Goal: Information Seeking & Learning: Learn about a topic

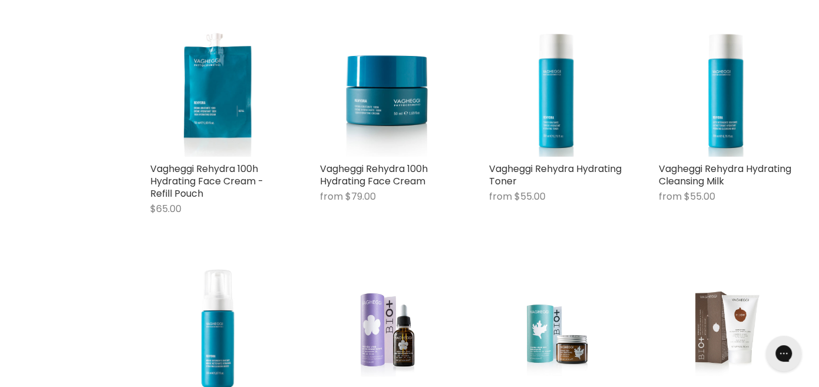
scroll to position [2485, 0]
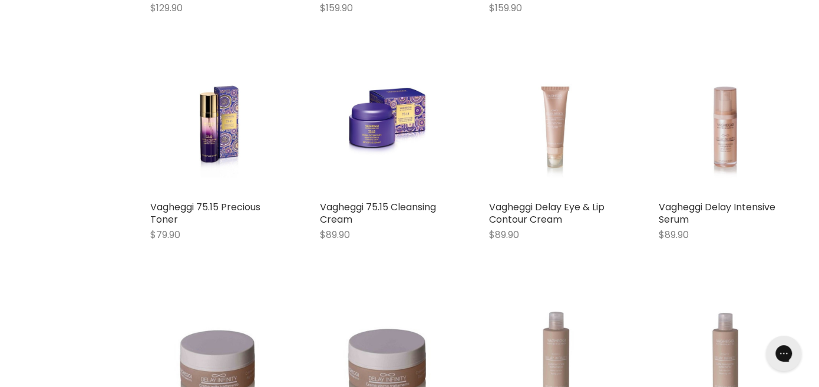
scroll to position [3384, 0]
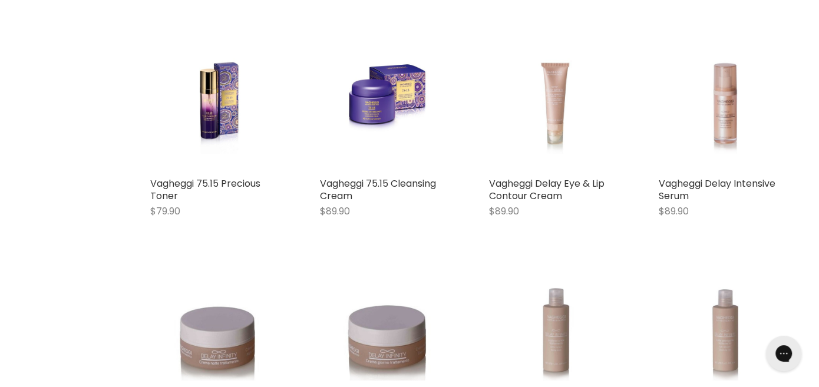
drag, startPoint x: 815, startPoint y: 326, endPoint x: 824, endPoint y: 37, distance: 289.3
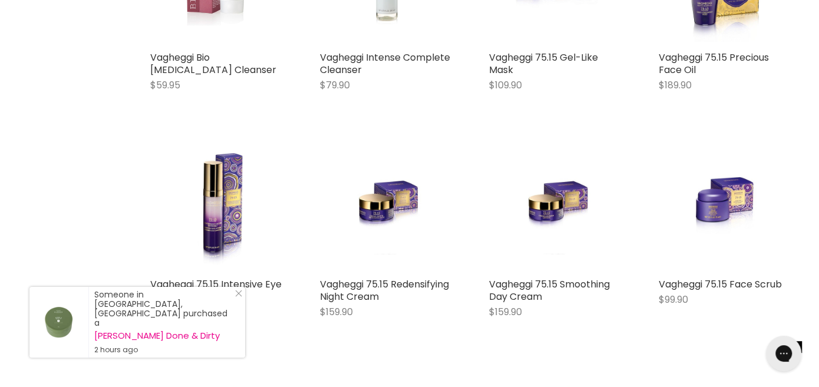
scroll to position [3109, 0]
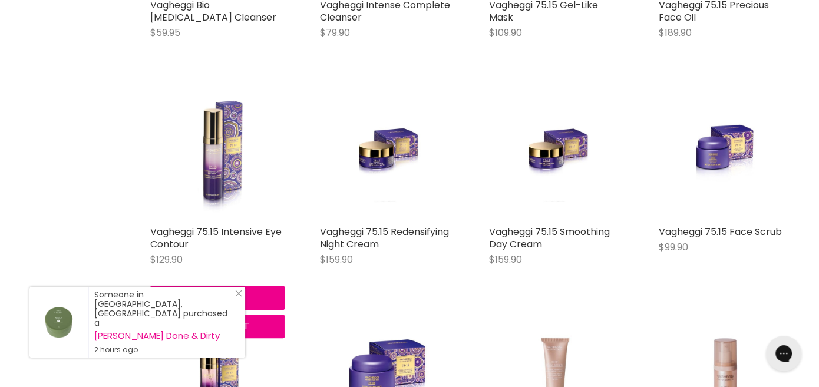
click at [211, 191] on img "Main content" at bounding box center [217, 152] width 134 height 134
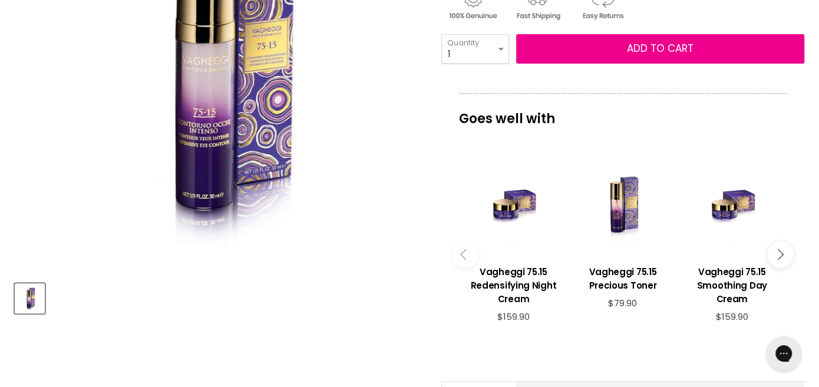
scroll to position [302, 0]
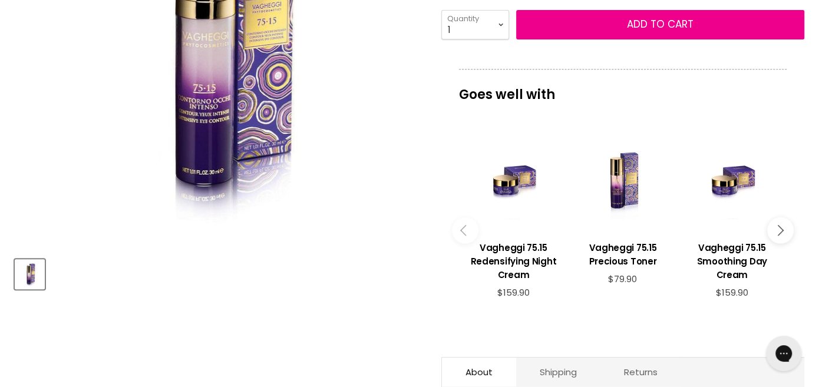
click at [781, 228] on icon "Main content" at bounding box center [777, 229] width 11 height 11
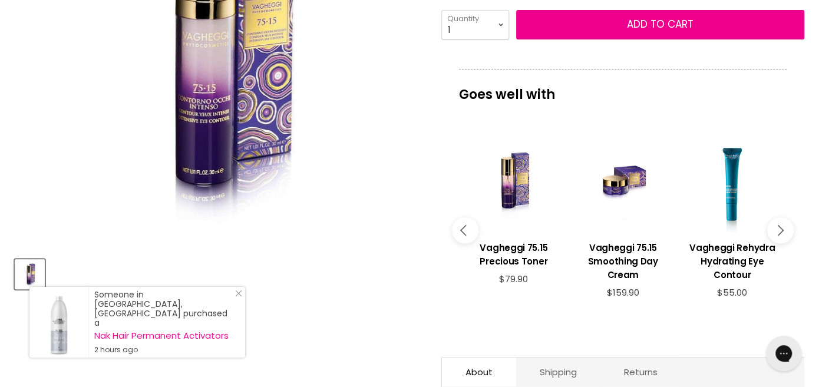
drag, startPoint x: 817, startPoint y: 80, endPoint x: 827, endPoint y: 107, distance: 29.2
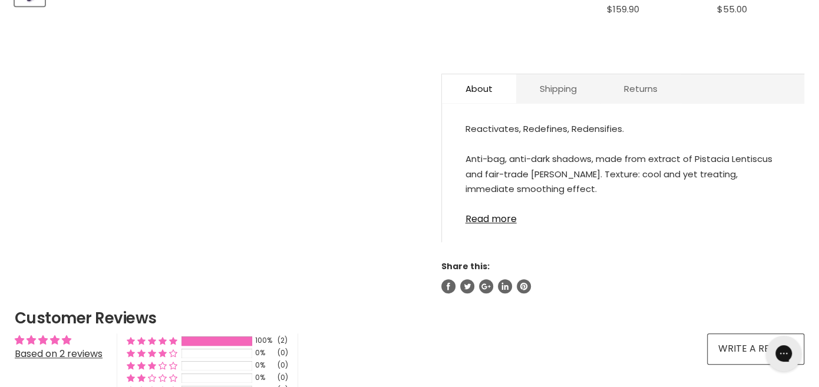
scroll to position [587, 0]
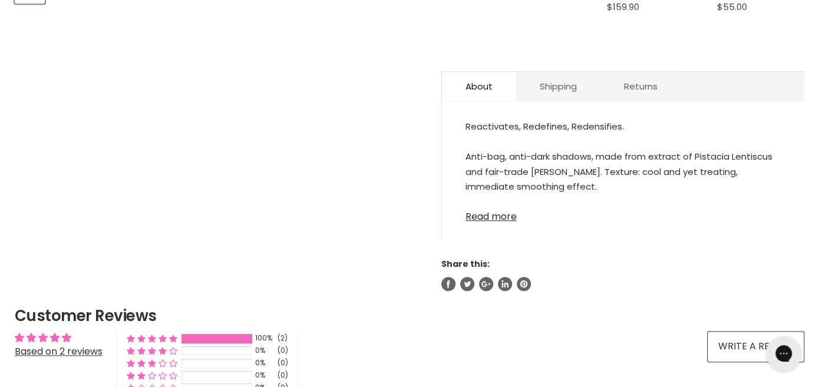
click at [498, 213] on link "Read more" at bounding box center [622, 213] width 315 height 18
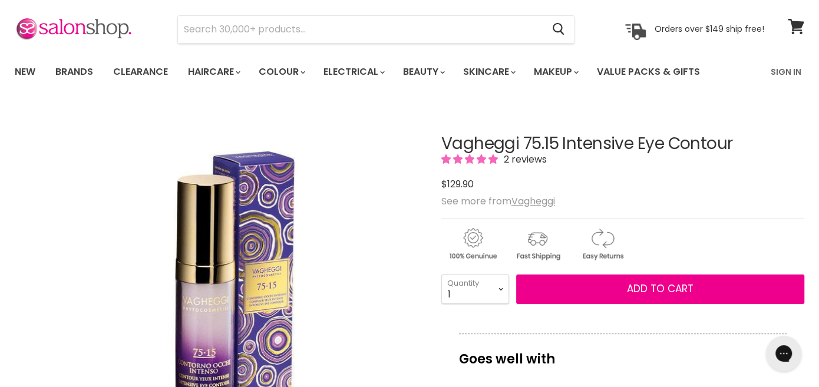
scroll to position [35, 0]
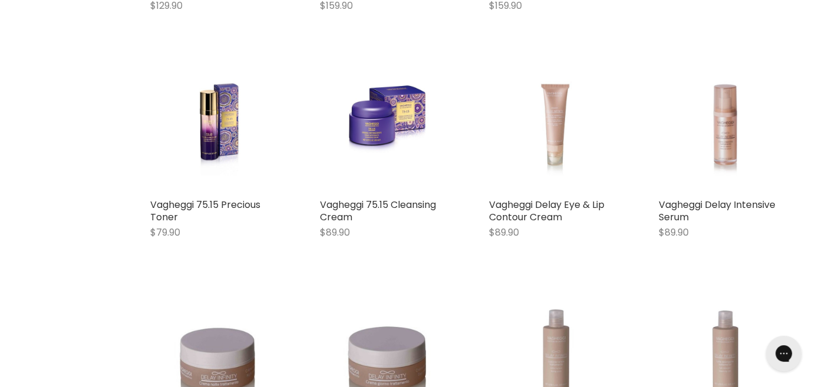
scroll to position [3392, 0]
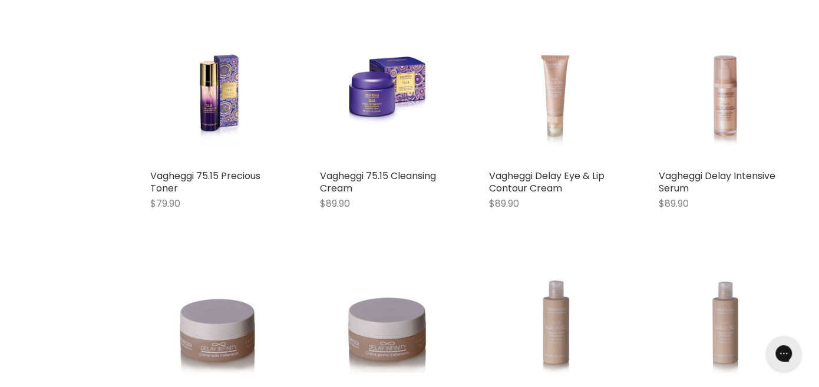
drag, startPoint x: 821, startPoint y: 61, endPoint x: 40, endPoint y: 8, distance: 782.7
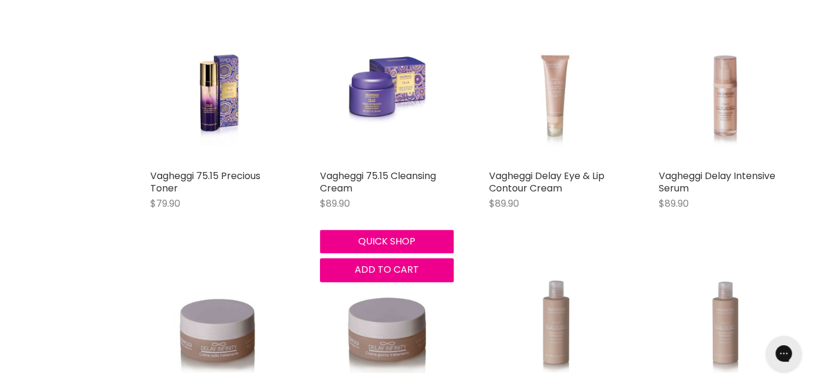
click at [366, 114] on img "Main content" at bounding box center [387, 96] width 90 height 134
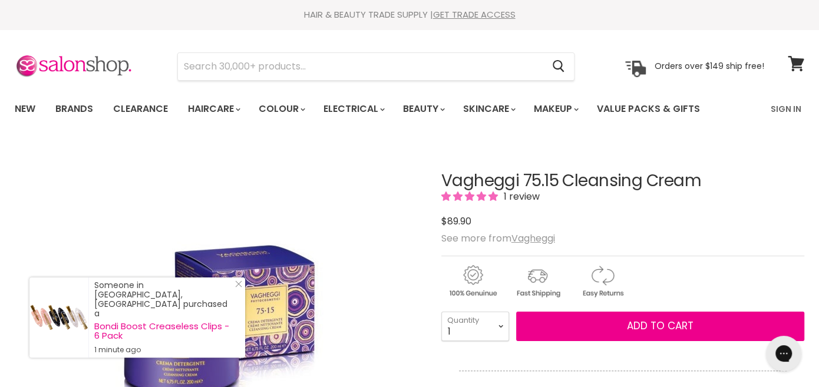
drag, startPoint x: 826, startPoint y: 243, endPoint x: 243, endPoint y: 136, distance: 593.4
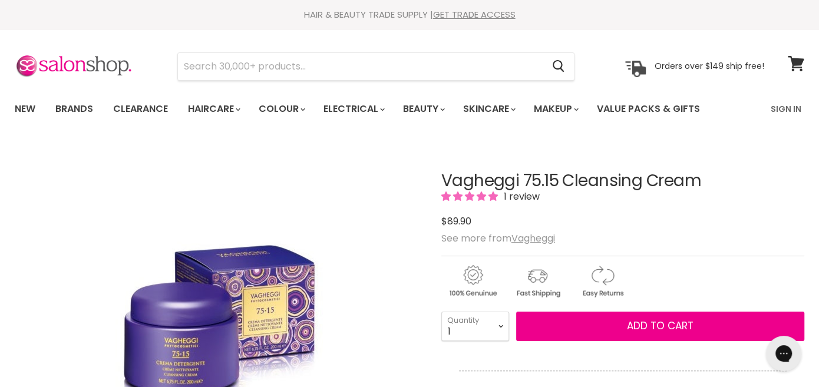
click at [514, 197] on span "1 review" at bounding box center [519, 197] width 39 height 14
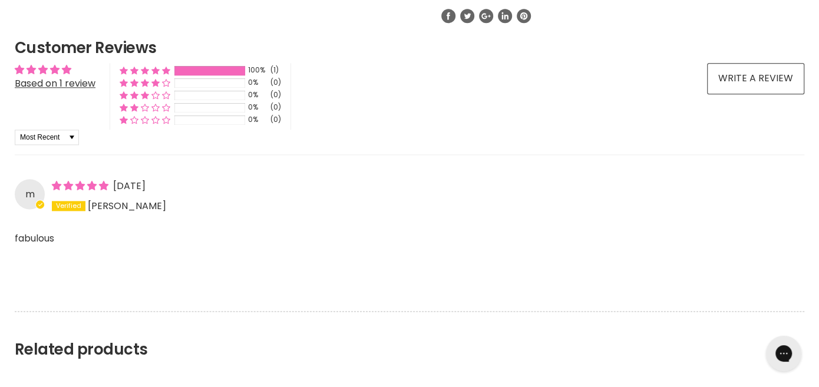
scroll to position [857, 0]
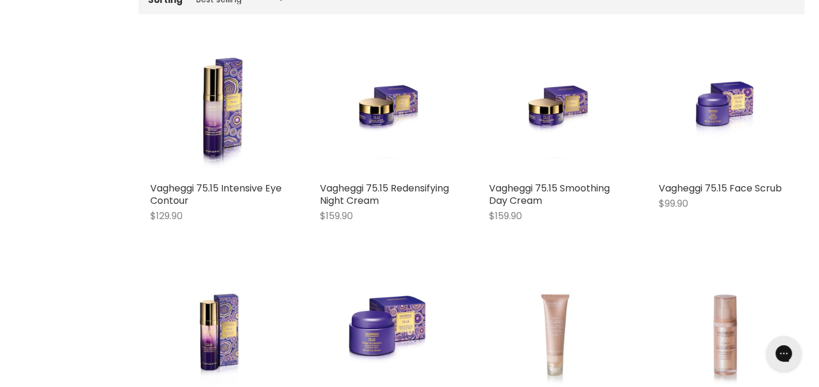
scroll to position [339, 0]
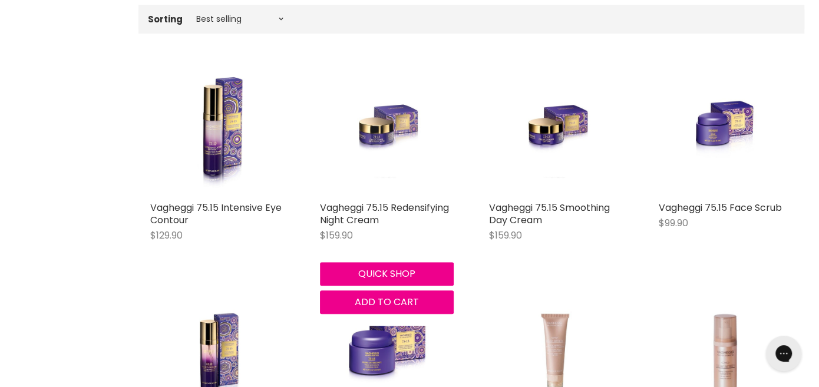
click at [370, 134] on img "Main content" at bounding box center [387, 129] width 90 height 134
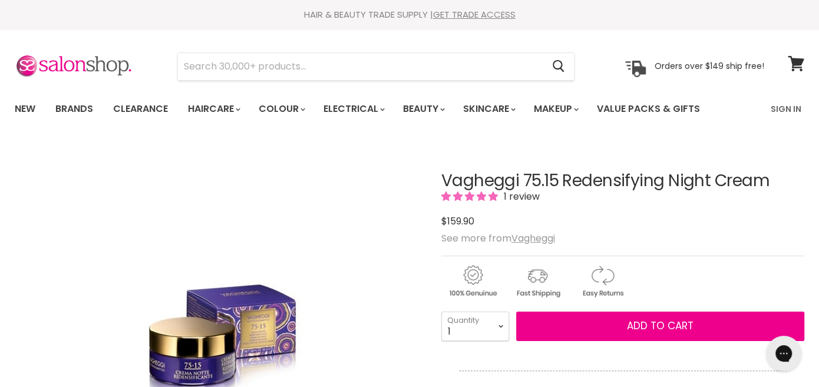
drag, startPoint x: 823, startPoint y: 41, endPoint x: 247, endPoint y: 310, distance: 635.5
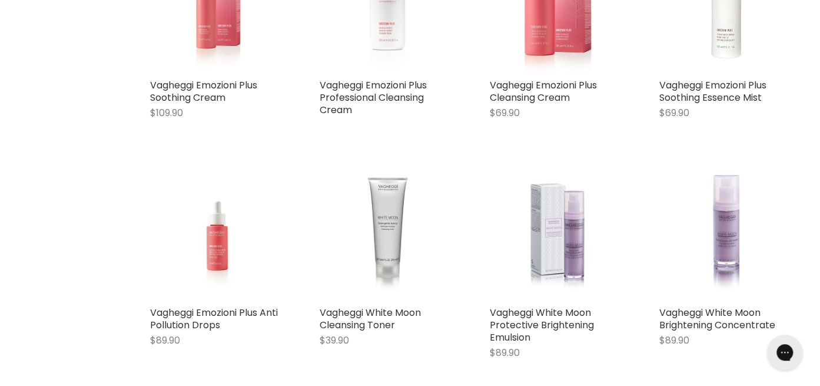
scroll to position [110, 0]
